Goal: Information Seeking & Learning: Learn about a topic

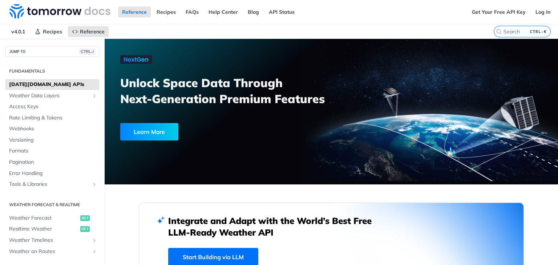
click at [58, 81] on span "[DATE][DOMAIN_NAME] APIs" at bounding box center [53, 84] width 88 height 7
click at [29, 85] on span "[DATE][DOMAIN_NAME] APIs" at bounding box center [53, 84] width 88 height 7
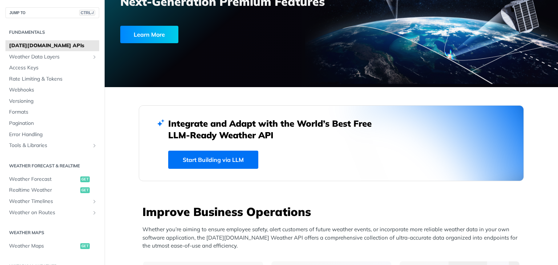
scroll to position [100, 0]
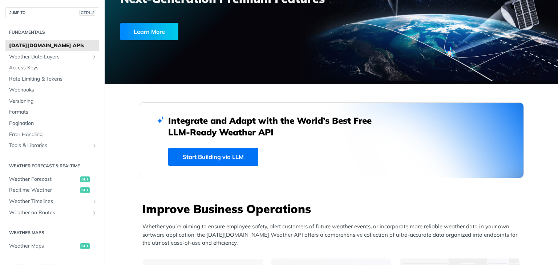
click at [214, 148] on link "Start Building via LLM" at bounding box center [213, 157] width 90 height 18
